Goal: Check status: Check status

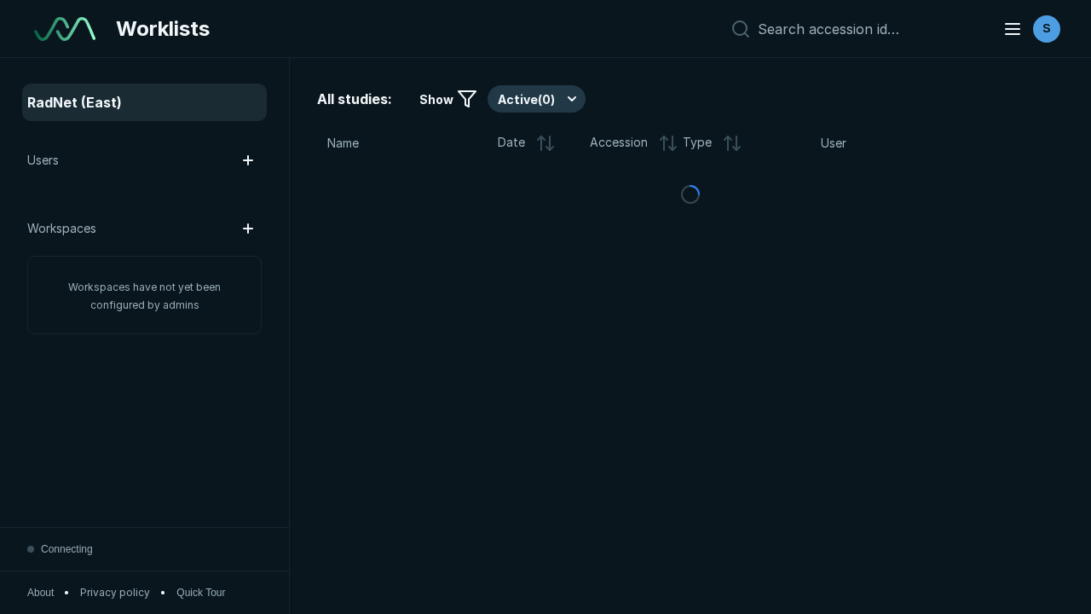
scroll to position [4653, 7098]
